Goal: Transaction & Acquisition: Purchase product/service

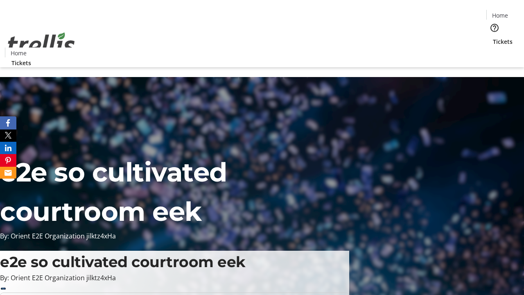
click at [493, 37] on span "Tickets" at bounding box center [503, 41] width 20 height 9
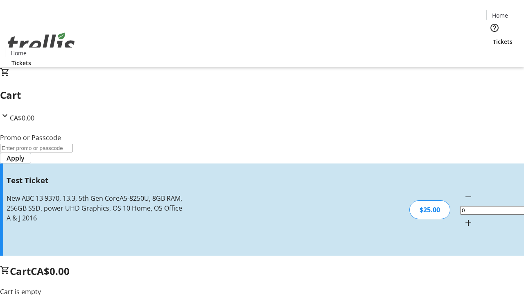
click at [463, 218] on mat-icon "Increment by one" at bounding box center [468, 223] width 10 height 10
type input "1"
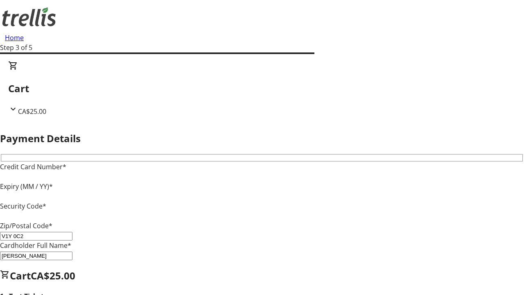
type input "V1Y 0C2"
